Goal: Task Accomplishment & Management: Manage account settings

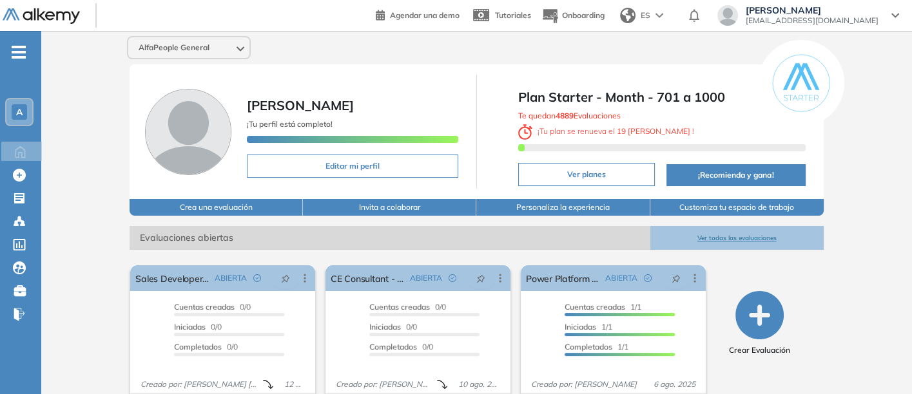
click at [741, 230] on button "Ver todas las evaluaciones" at bounding box center [736, 238] width 173 height 24
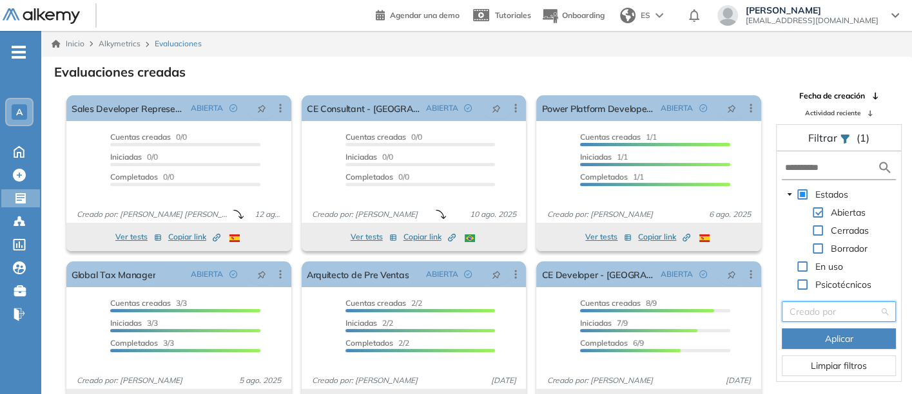
click at [815, 306] on input "search" at bounding box center [834, 311] width 90 height 19
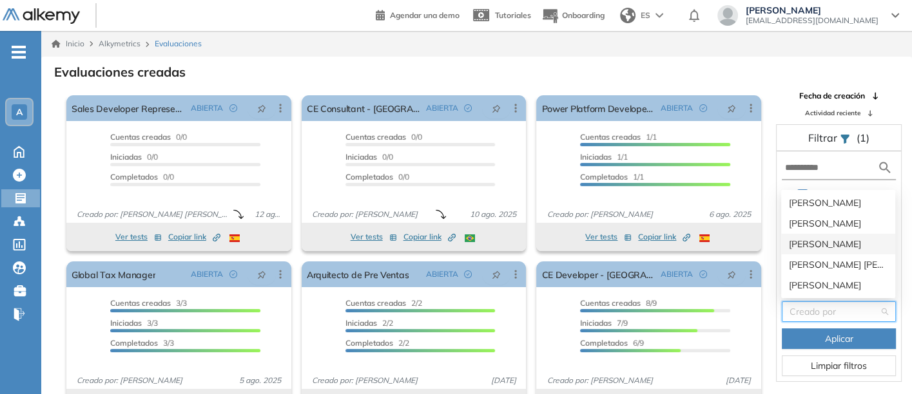
click at [812, 243] on div "[PERSON_NAME]" at bounding box center [838, 244] width 99 height 14
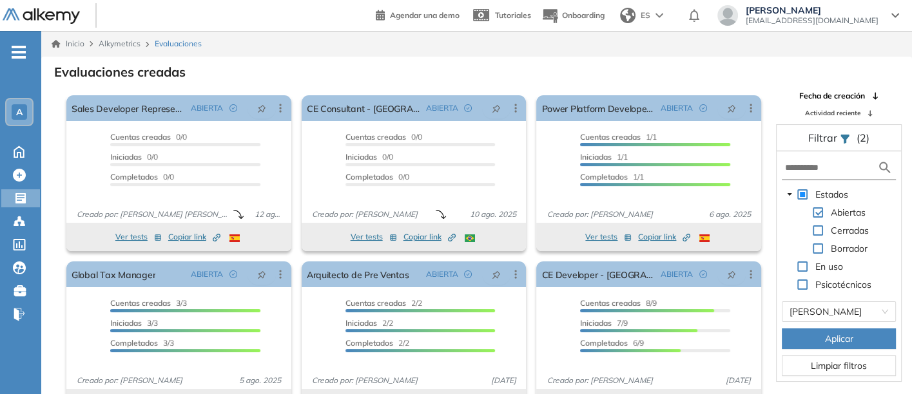
click at [809, 335] on button "Aplicar" at bounding box center [839, 339] width 114 height 21
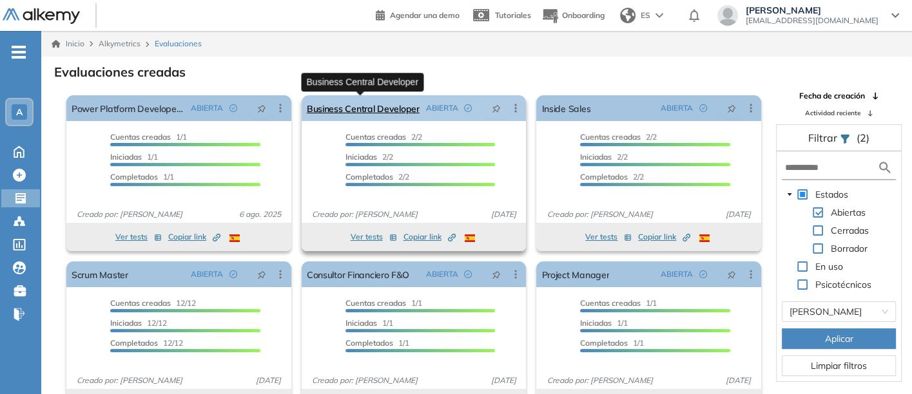
click at [371, 106] on link "Business Central Developer" at bounding box center [363, 108] width 113 height 26
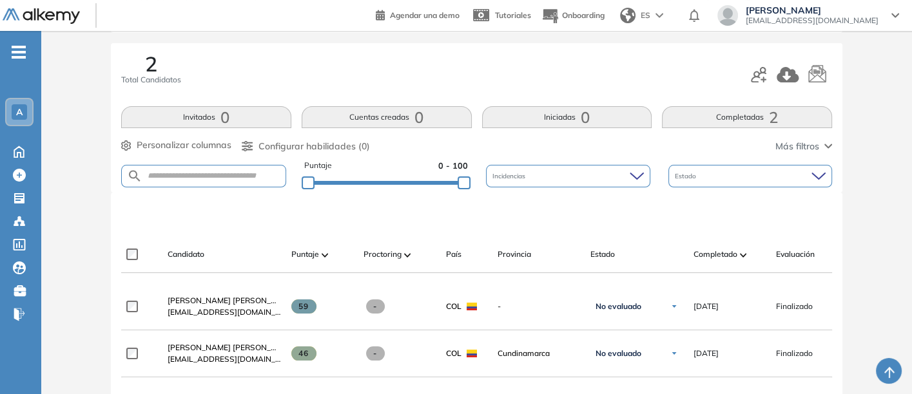
scroll to position [215, 0]
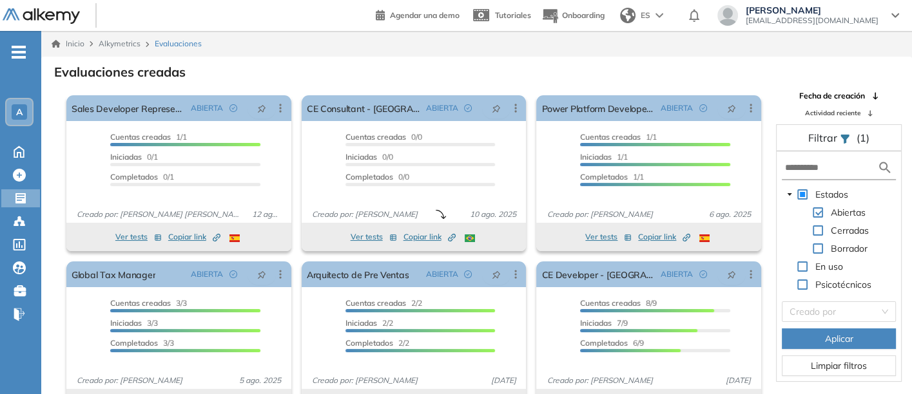
click at [16, 112] on span "A" at bounding box center [19, 112] width 6 height 10
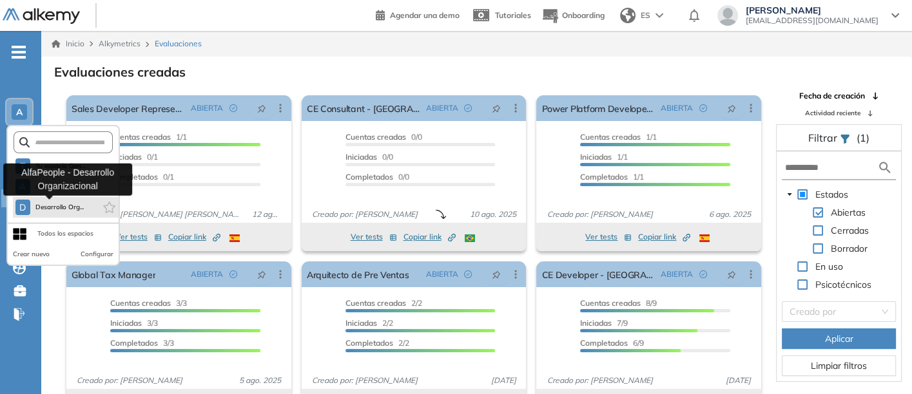
click at [46, 205] on span "Desarrollo Org..." at bounding box center [59, 207] width 49 height 10
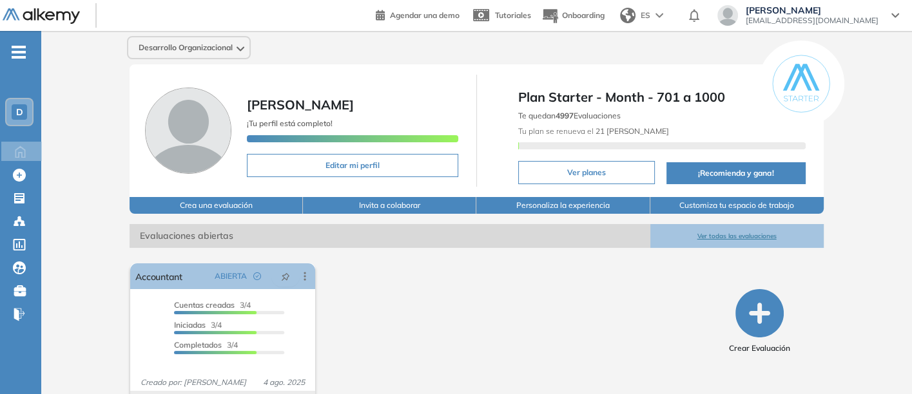
click at [734, 240] on button "Ver todas las evaluaciones" at bounding box center [736, 236] width 173 height 24
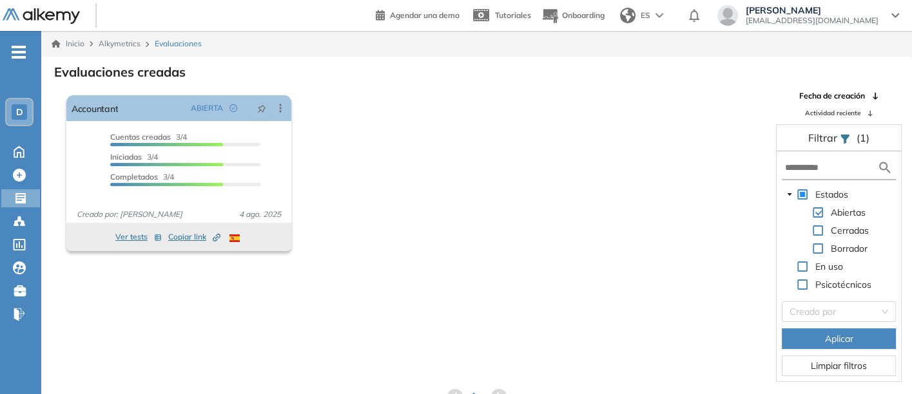
click at [17, 111] on span "D" at bounding box center [19, 112] width 7 height 10
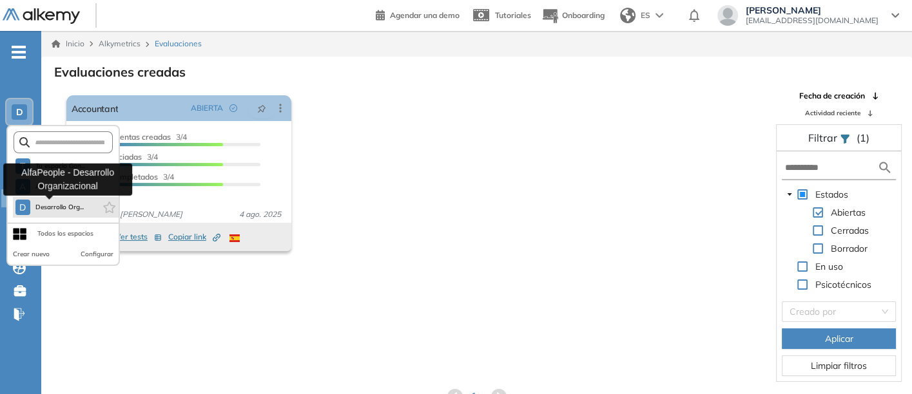
click at [58, 208] on span "Desarrollo Org..." at bounding box center [59, 207] width 49 height 10
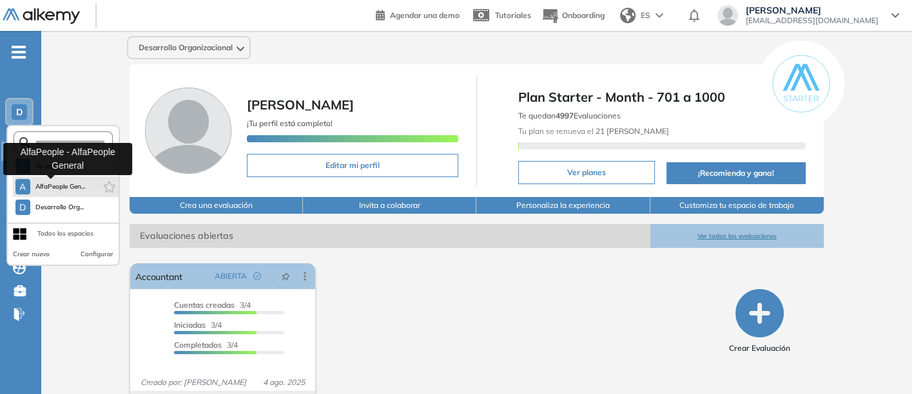
click at [57, 183] on span "AlfaPeople Gen..." at bounding box center [60, 187] width 50 height 10
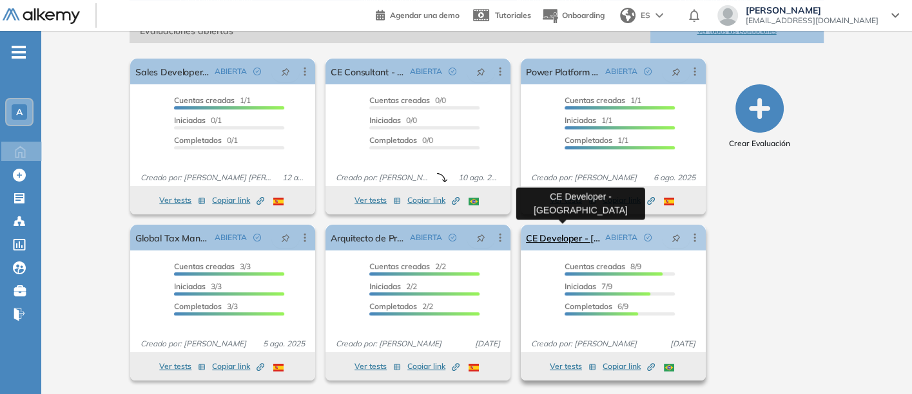
scroll to position [64, 0]
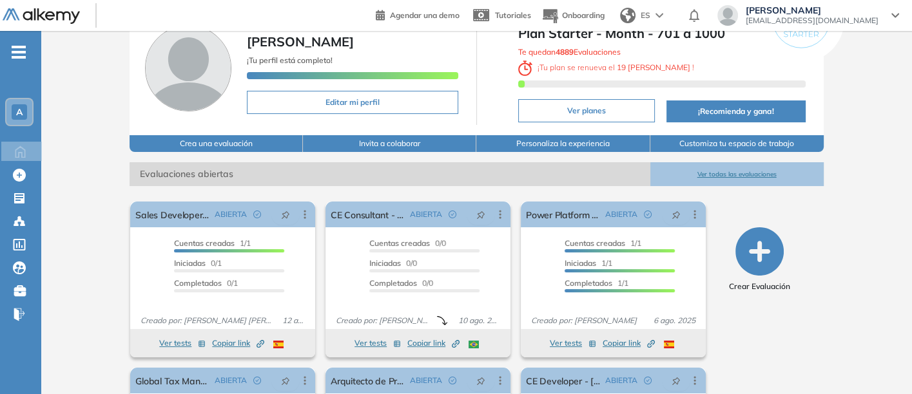
click at [734, 168] on button "Ver todas las evaluaciones" at bounding box center [736, 174] width 173 height 24
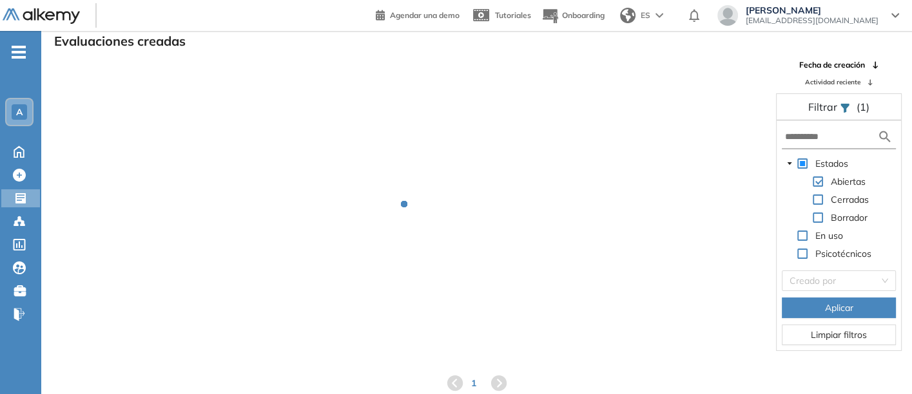
scroll to position [31, 0]
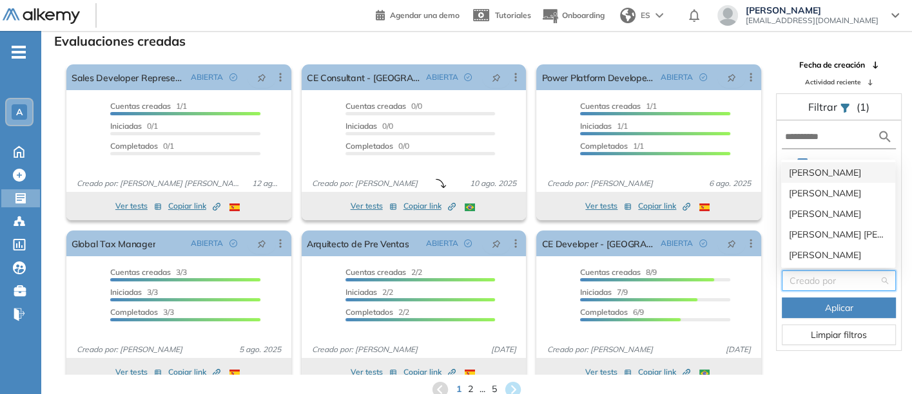
click at [809, 282] on input "search" at bounding box center [834, 280] width 90 height 19
click at [800, 210] on div "[PERSON_NAME]" at bounding box center [838, 214] width 99 height 14
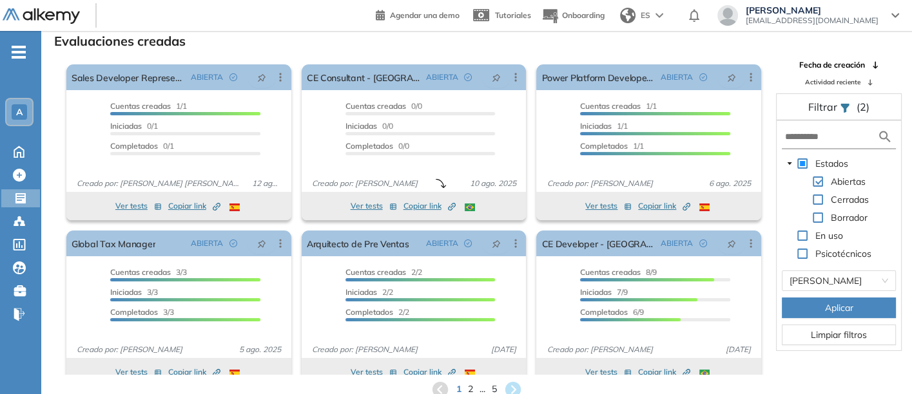
click at [804, 302] on button "Aplicar" at bounding box center [839, 308] width 114 height 21
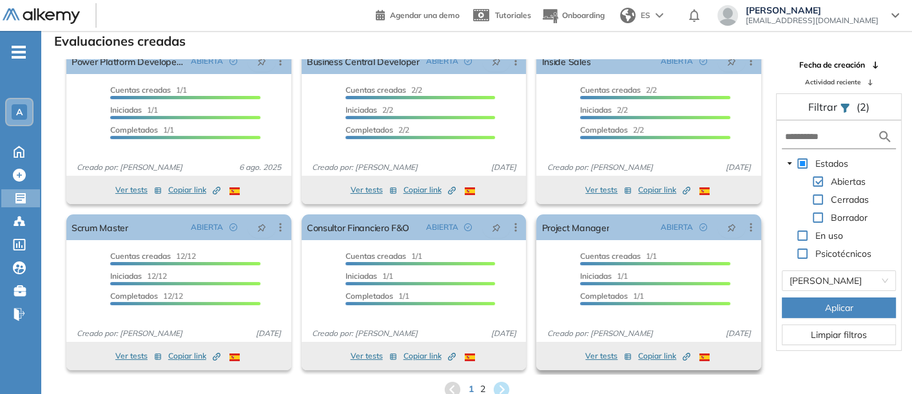
scroll to position [0, 0]
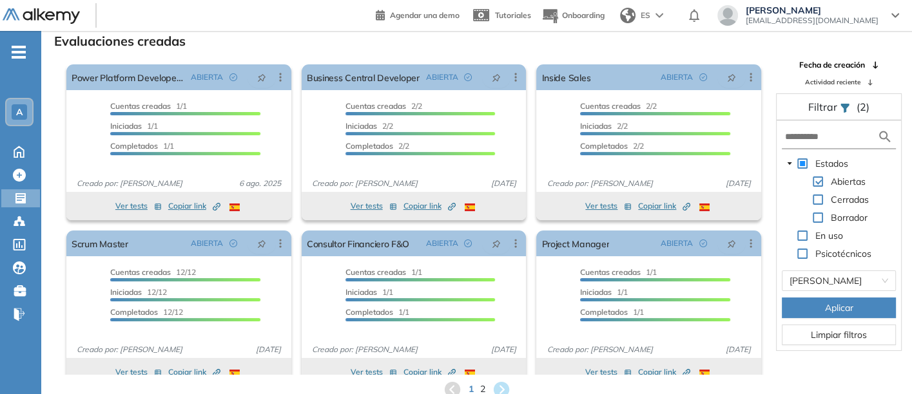
click at [822, 335] on span "Limpiar filtros" at bounding box center [839, 335] width 56 height 14
click at [841, 278] on span "[PERSON_NAME]" at bounding box center [838, 280] width 99 height 19
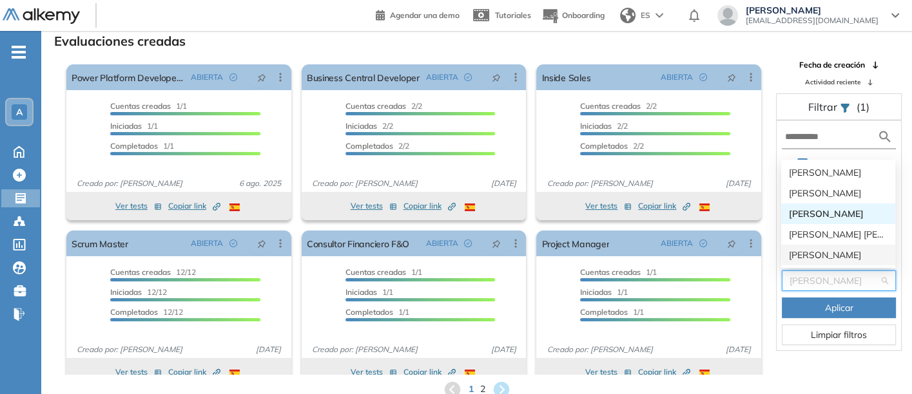
click at [810, 249] on div "[PERSON_NAME]" at bounding box center [838, 255] width 99 height 14
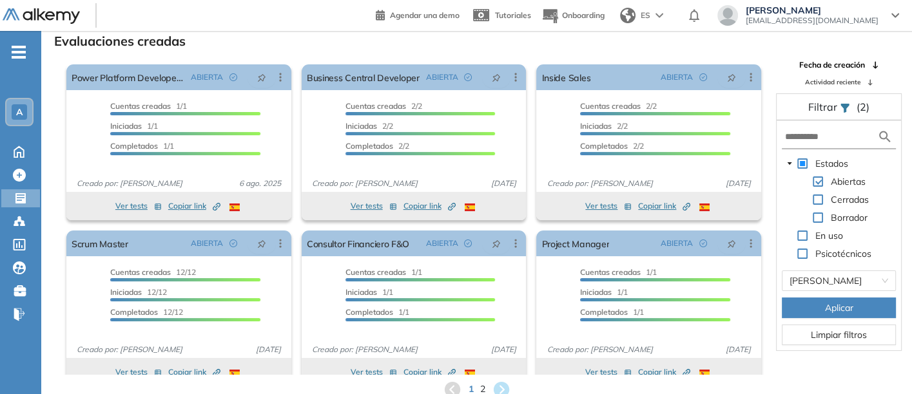
click at [817, 306] on button "Aplicar" at bounding box center [839, 308] width 114 height 21
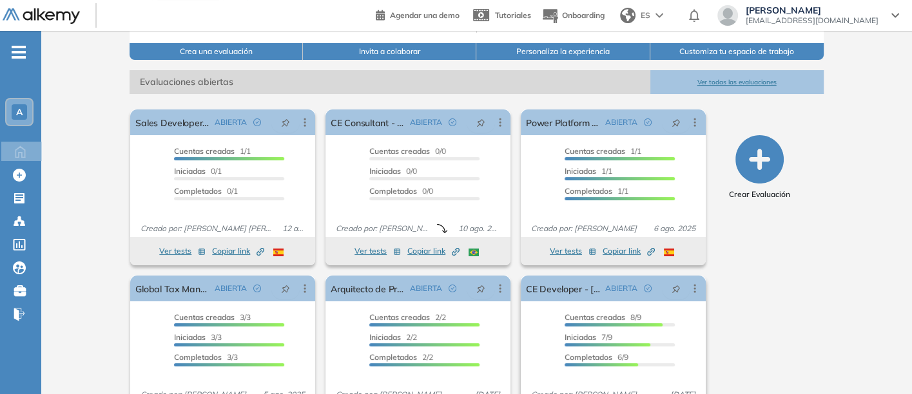
scroll to position [135, 0]
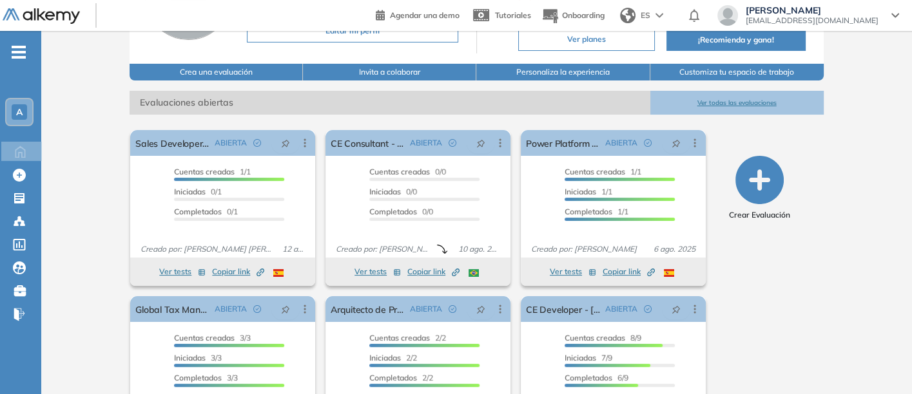
click at [717, 98] on button "Ver todas las evaluaciones" at bounding box center [736, 103] width 173 height 24
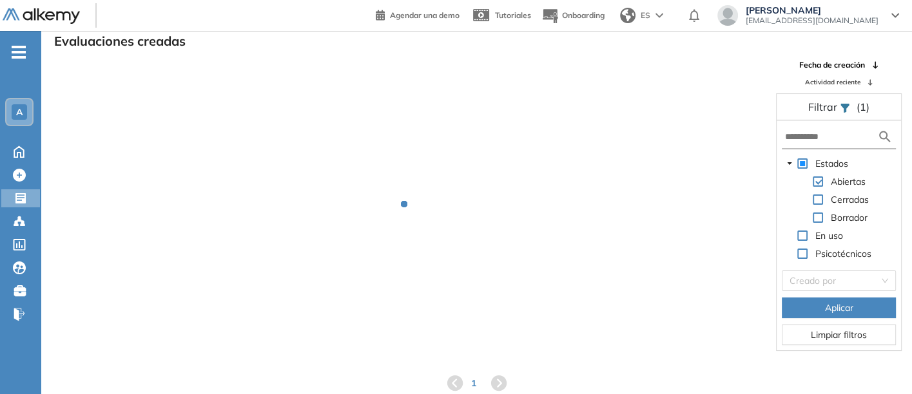
scroll to position [31, 0]
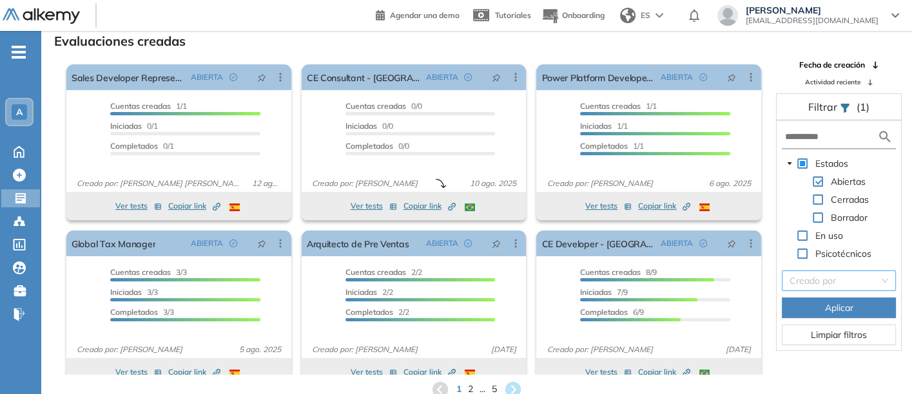
click at [824, 277] on input "search" at bounding box center [834, 280] width 90 height 19
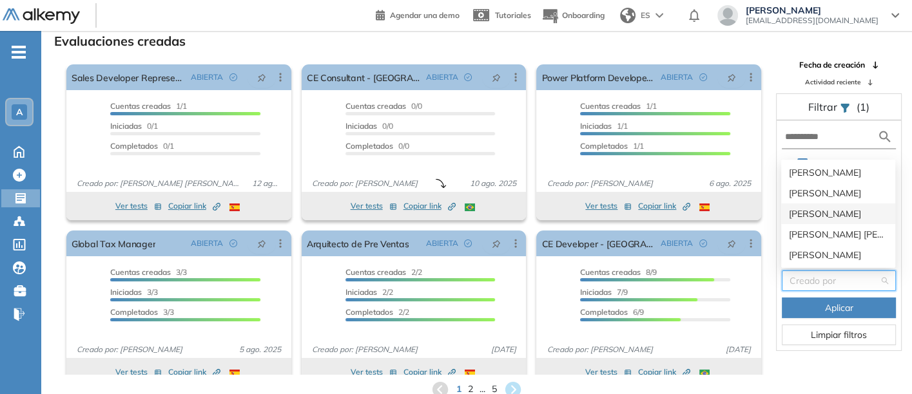
click at [808, 211] on div "[PERSON_NAME]" at bounding box center [838, 214] width 99 height 14
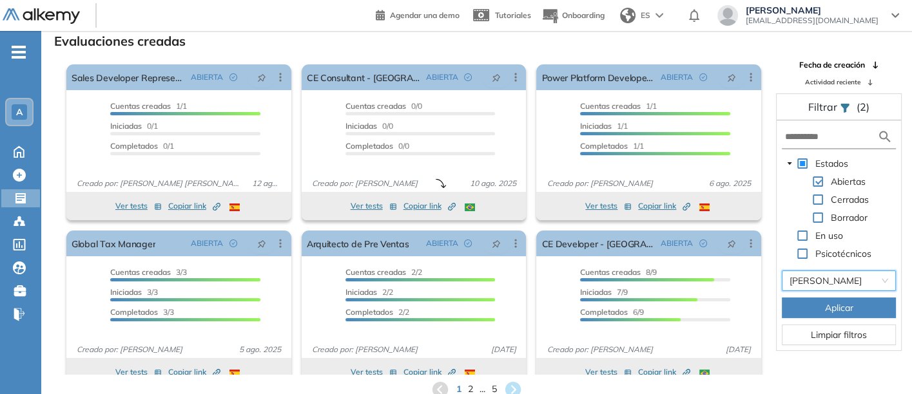
click at [822, 307] on button "Aplicar" at bounding box center [839, 308] width 114 height 21
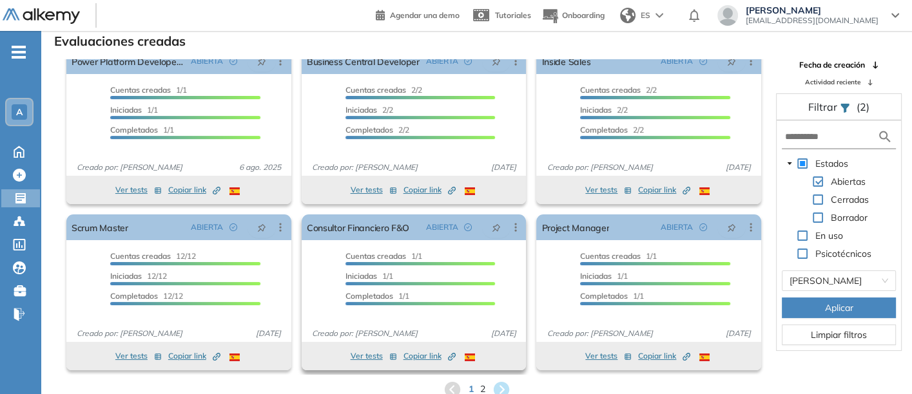
scroll to position [0, 0]
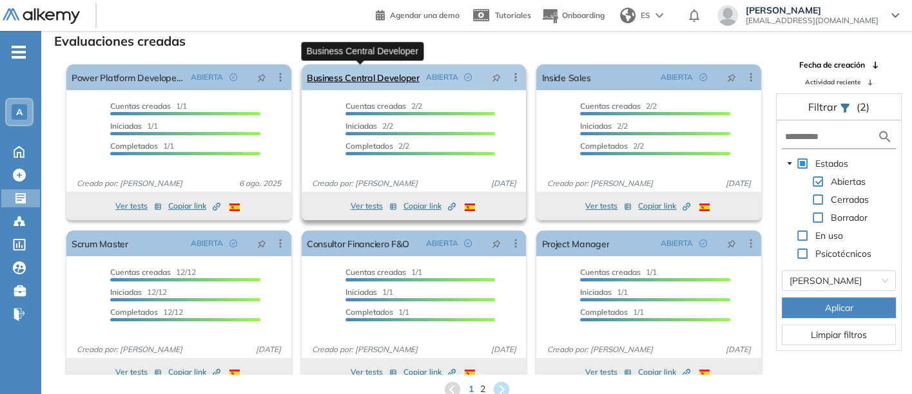
click at [349, 76] on link "Business Central Developer" at bounding box center [363, 77] width 113 height 26
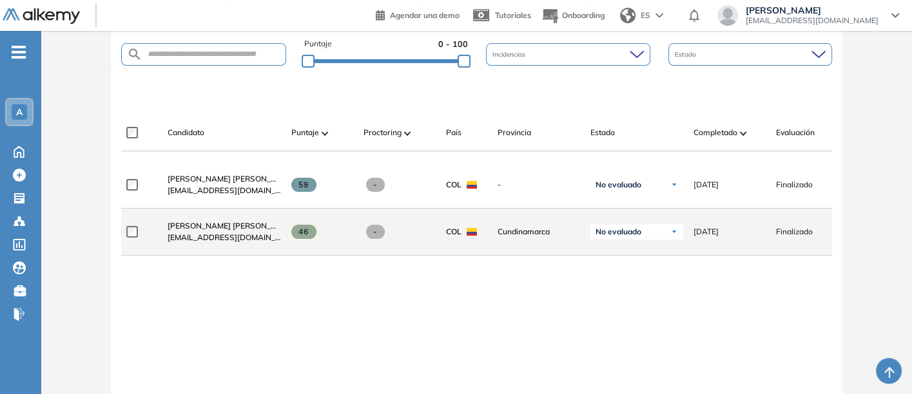
scroll to position [286, 0]
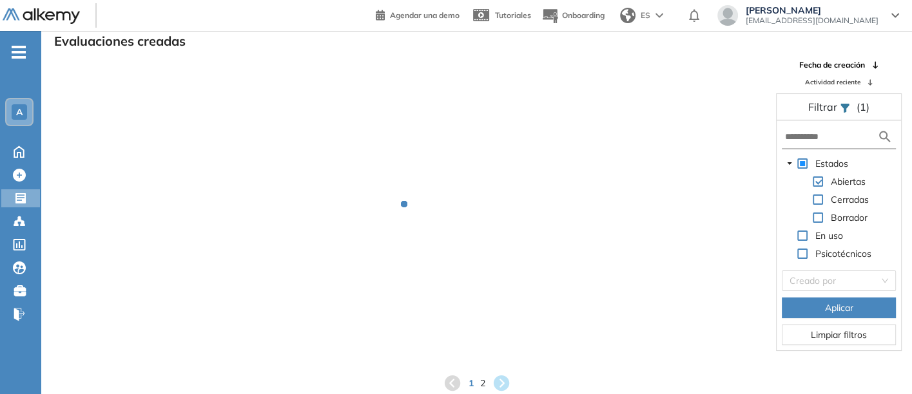
scroll to position [31, 0]
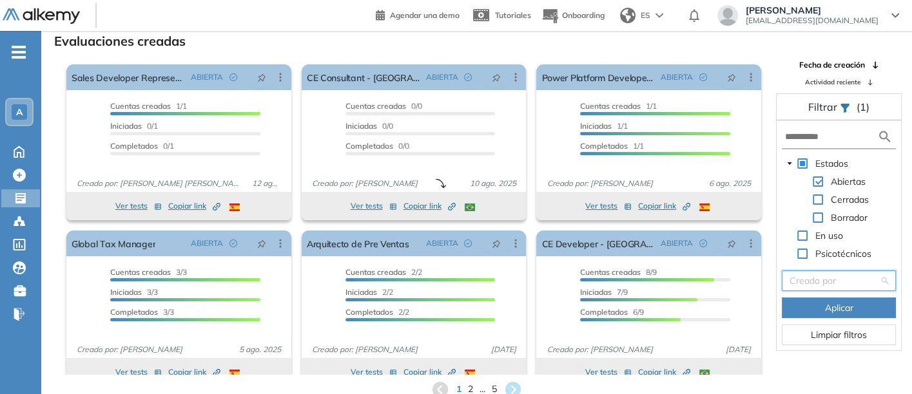
click at [840, 276] on input "search" at bounding box center [834, 280] width 90 height 19
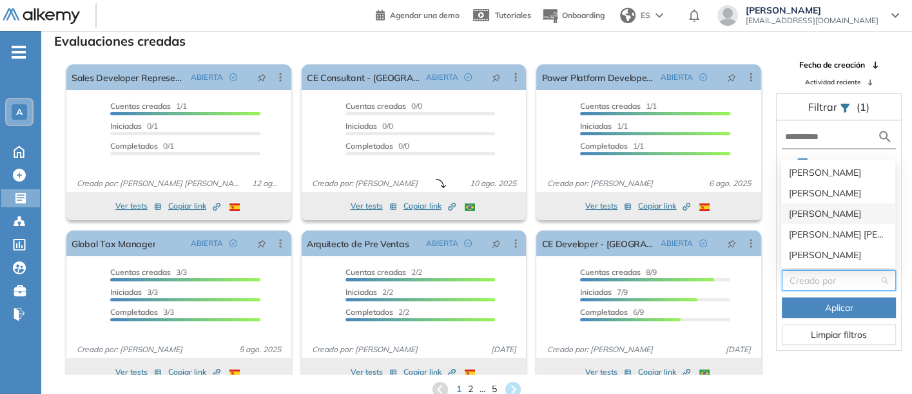
click at [803, 211] on div "[PERSON_NAME]" at bounding box center [838, 214] width 99 height 14
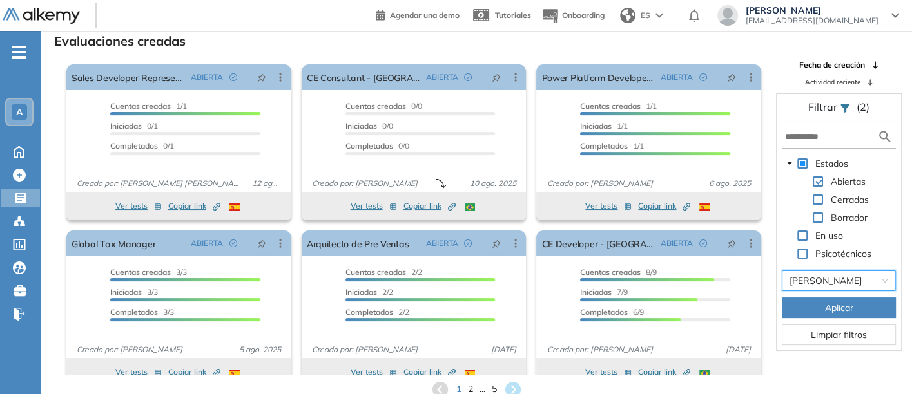
click at [806, 304] on button "Aplicar" at bounding box center [839, 308] width 114 height 21
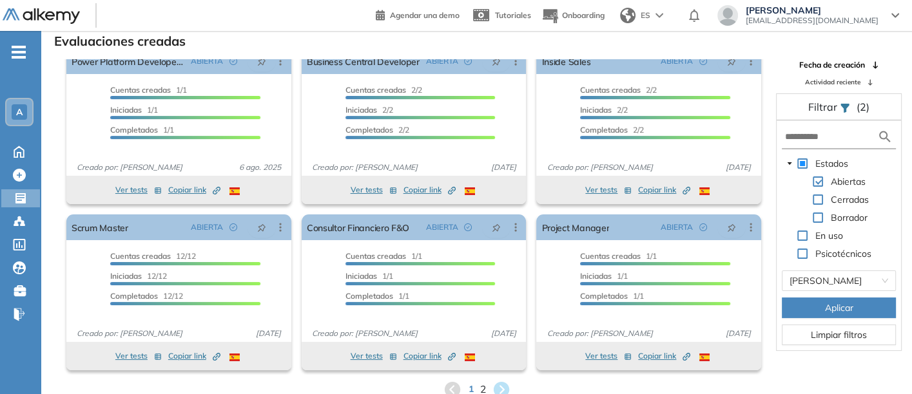
click at [481, 386] on span "2" at bounding box center [482, 389] width 6 height 15
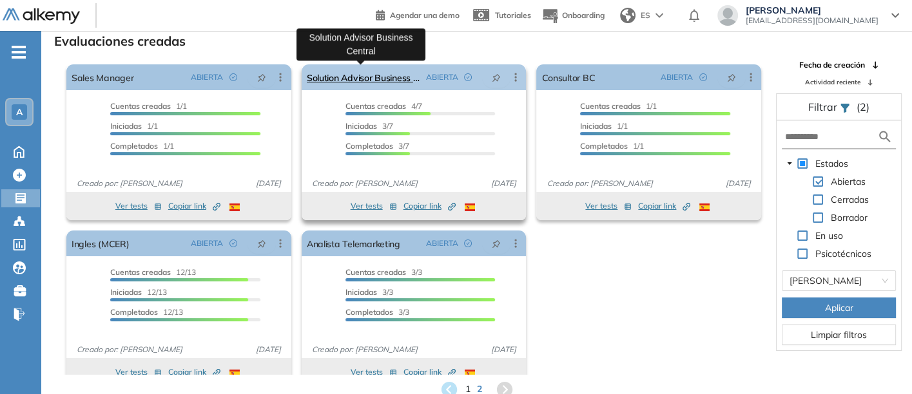
click at [337, 74] on link "Solution Advisor Business Central" at bounding box center [364, 77] width 114 height 26
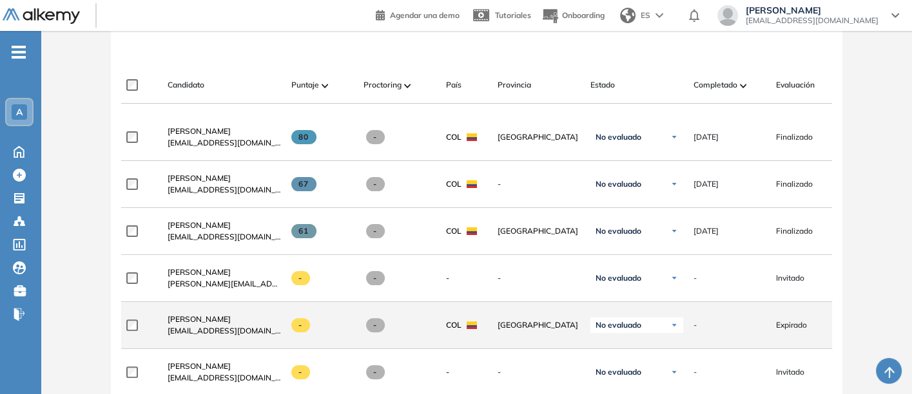
scroll to position [358, 0]
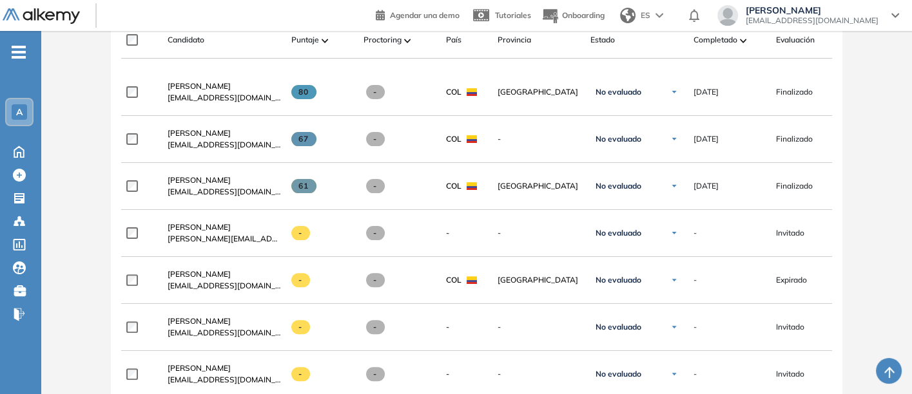
click at [195, 132] on span "[PERSON_NAME]" at bounding box center [199, 133] width 63 height 10
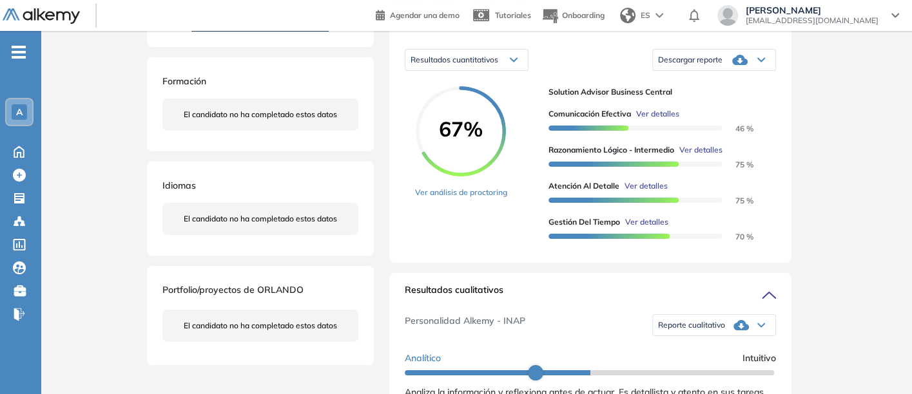
scroll to position [215, 0]
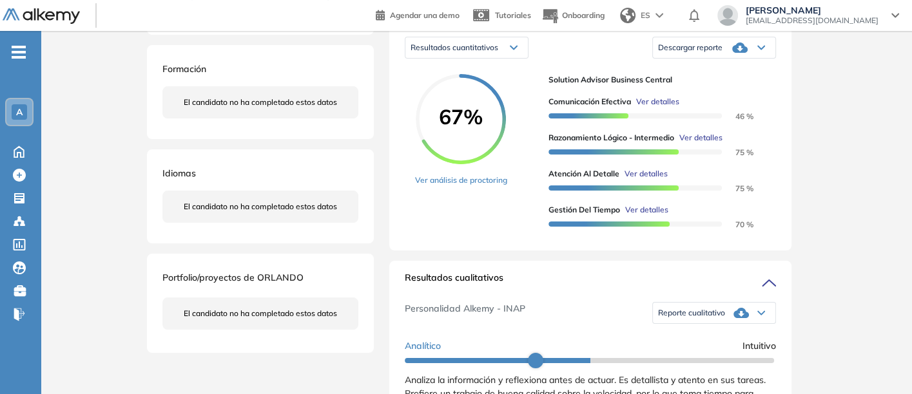
click at [686, 53] on span "Descargar reporte" at bounding box center [690, 48] width 64 height 10
click at [693, 93] on li "Descargar informe resumido" at bounding box center [707, 87] width 96 height 13
